Goal: Obtain resource: Obtain resource

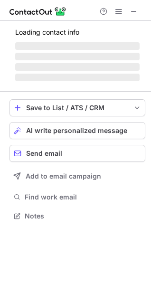
scroll to position [222, 151]
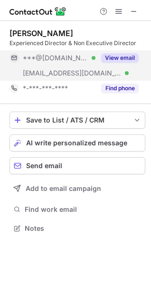
click at [133, 55] on button "View email" at bounding box center [120, 58] width 38 height 10
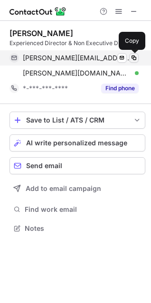
click at [134, 56] on span at bounding box center [134, 58] width 8 height 8
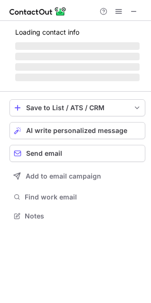
scroll to position [222, 151]
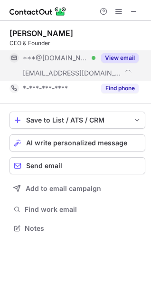
click at [129, 56] on button "View email" at bounding box center [120, 58] width 38 height 10
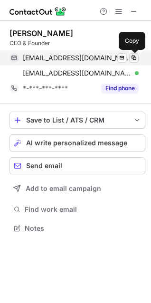
click at [134, 56] on span at bounding box center [134, 58] width 8 height 8
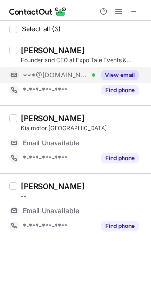
click at [133, 75] on button "View email" at bounding box center [120, 75] width 38 height 10
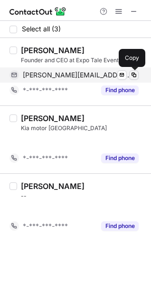
click at [133, 74] on span at bounding box center [134, 75] width 8 height 8
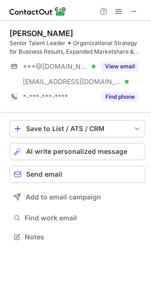
scroll to position [230, 151]
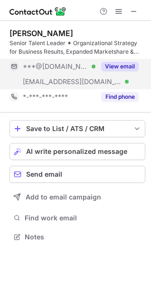
click at [133, 65] on button "View email" at bounding box center [120, 67] width 38 height 10
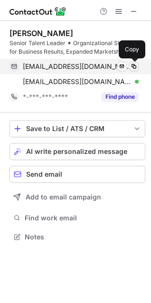
click at [135, 67] on span at bounding box center [134, 67] width 8 height 8
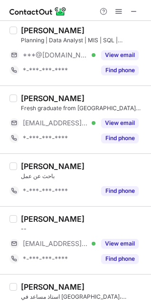
scroll to position [258, 0]
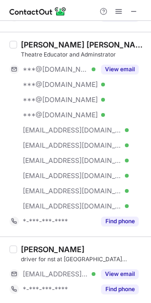
scroll to position [627, 0]
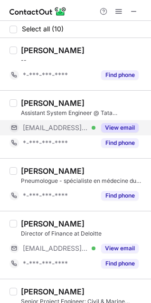
click at [130, 125] on button "View email" at bounding box center [120, 128] width 38 height 10
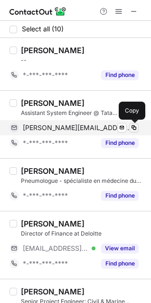
click at [134, 126] on span at bounding box center [134, 128] width 8 height 8
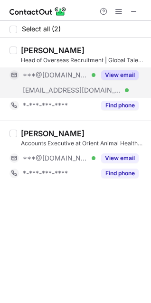
click at [123, 75] on button "View email" at bounding box center [120, 75] width 38 height 10
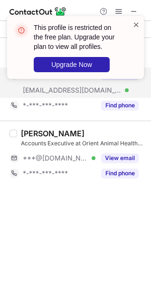
click at [137, 25] on span at bounding box center [137, 25] width 8 height 10
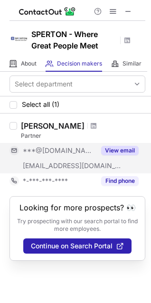
click at [124, 150] on button "View email" at bounding box center [120, 151] width 38 height 10
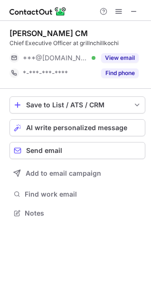
scroll to position [207, 151]
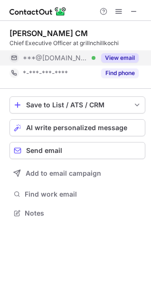
click at [121, 57] on button "View email" at bounding box center [120, 58] width 38 height 10
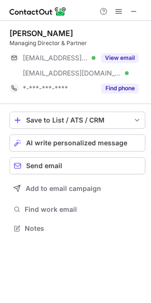
scroll to position [222, 151]
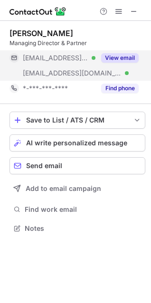
click at [130, 58] on button "View email" at bounding box center [120, 58] width 38 height 10
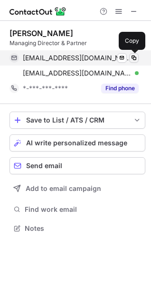
click at [135, 56] on span at bounding box center [134, 58] width 8 height 8
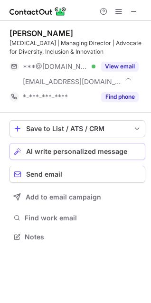
scroll to position [230, 151]
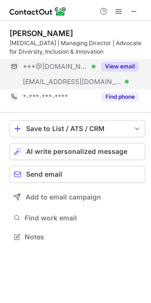
click at [133, 66] on button "View email" at bounding box center [120, 67] width 38 height 10
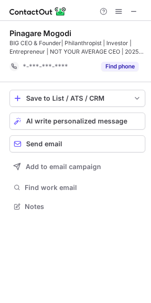
scroll to position [200, 151]
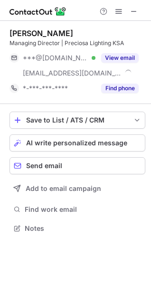
scroll to position [222, 151]
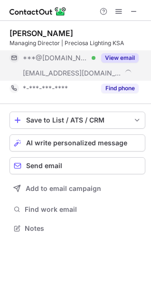
click at [128, 56] on button "View email" at bounding box center [120, 58] width 38 height 10
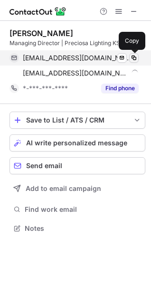
click at [135, 56] on span at bounding box center [134, 58] width 8 height 8
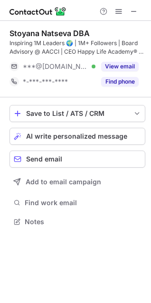
scroll to position [215, 151]
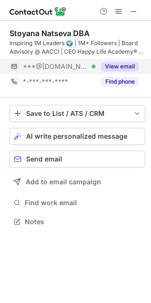
click at [129, 67] on button "View email" at bounding box center [120, 67] width 38 height 10
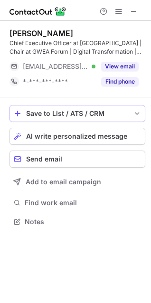
scroll to position [215, 151]
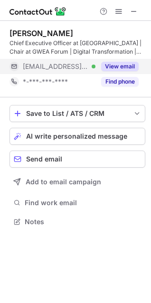
click at [127, 67] on button "View email" at bounding box center [120, 67] width 38 height 10
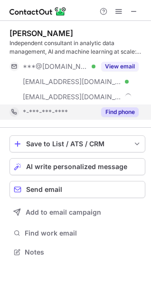
scroll to position [246, 151]
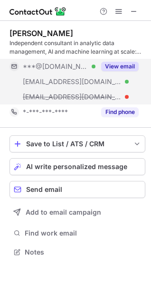
click at [130, 64] on button "View email" at bounding box center [120, 67] width 38 height 10
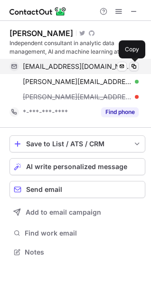
click at [132, 67] on span at bounding box center [134, 67] width 8 height 8
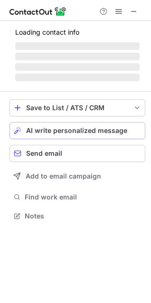
scroll to position [207, 151]
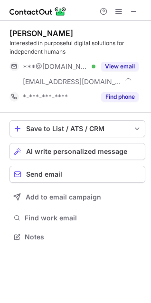
scroll to position [230, 151]
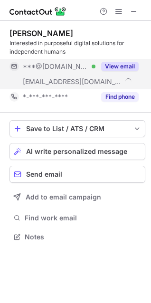
click at [130, 65] on button "View email" at bounding box center [120, 67] width 38 height 10
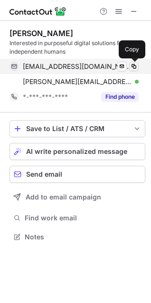
click at [136, 62] on button at bounding box center [134, 67] width 10 height 10
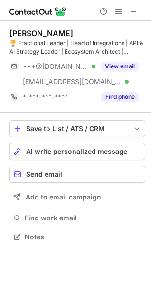
scroll to position [230, 151]
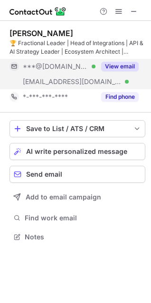
click at [125, 66] on button "View email" at bounding box center [120, 67] width 38 height 10
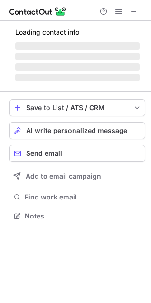
scroll to position [215, 151]
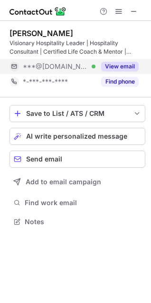
click at [130, 64] on button "View email" at bounding box center [120, 67] width 38 height 10
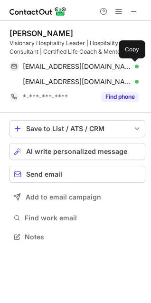
scroll to position [230, 151]
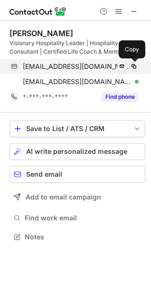
click at [134, 64] on span at bounding box center [134, 67] width 8 height 8
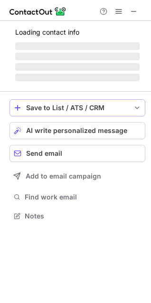
scroll to position [215, 151]
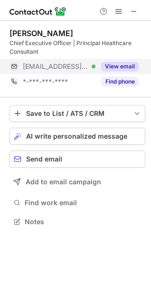
click at [126, 67] on button "View email" at bounding box center [120, 67] width 38 height 10
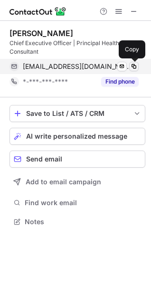
click at [134, 66] on span at bounding box center [134, 67] width 8 height 8
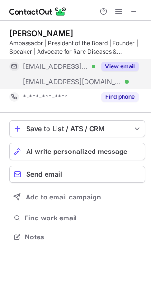
scroll to position [230, 151]
click at [129, 62] on button "View email" at bounding box center [120, 67] width 38 height 10
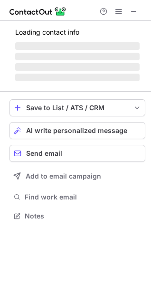
scroll to position [215, 151]
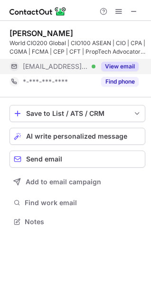
click at [131, 67] on button "View email" at bounding box center [120, 67] width 38 height 10
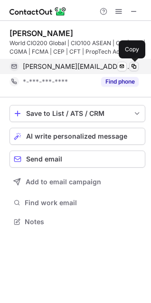
click at [134, 65] on span at bounding box center [134, 67] width 8 height 8
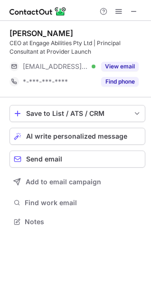
scroll to position [215, 151]
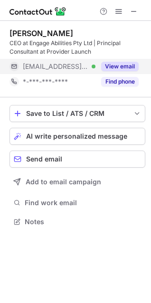
click at [131, 65] on button "View email" at bounding box center [120, 67] width 38 height 10
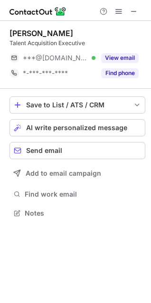
scroll to position [207, 151]
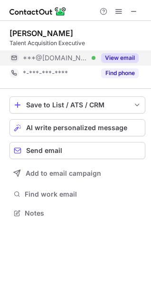
click at [131, 55] on button "View email" at bounding box center [120, 58] width 38 height 10
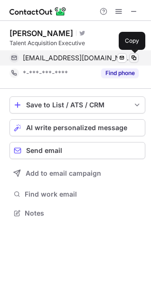
click at [133, 56] on span at bounding box center [134, 58] width 8 height 8
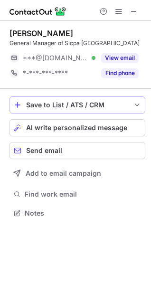
scroll to position [207, 151]
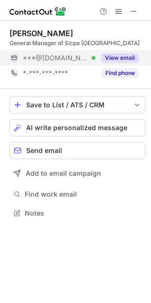
click at [123, 58] on button "View email" at bounding box center [120, 58] width 38 height 10
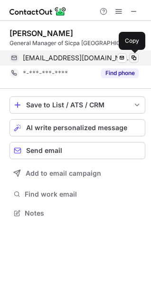
click at [135, 57] on span at bounding box center [134, 58] width 8 height 8
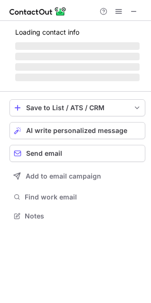
scroll to position [207, 151]
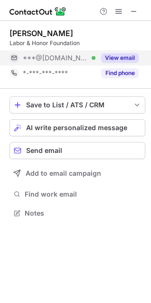
click at [118, 60] on button "View email" at bounding box center [120, 58] width 38 height 10
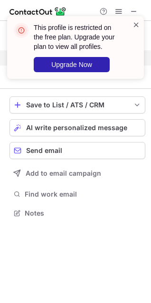
click at [136, 27] on span at bounding box center [137, 25] width 8 height 10
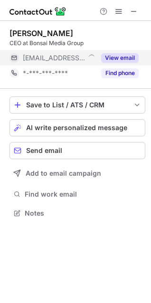
scroll to position [207, 151]
click at [115, 55] on button "View email" at bounding box center [120, 58] width 38 height 10
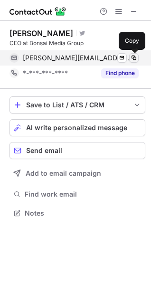
click at [135, 57] on span at bounding box center [134, 58] width 8 height 8
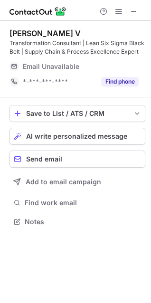
scroll to position [215, 151]
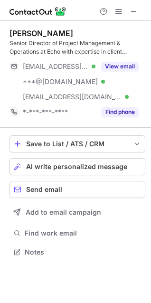
scroll to position [246, 151]
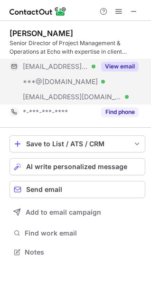
click at [123, 65] on button "View email" at bounding box center [120, 67] width 38 height 10
